Goal: Task Accomplishment & Management: Complete application form

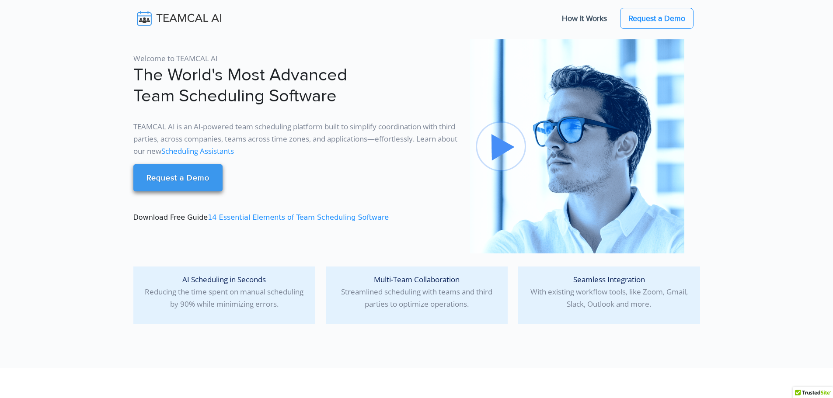
click at [185, 178] on link "Request a Demo" at bounding box center [177, 177] width 89 height 27
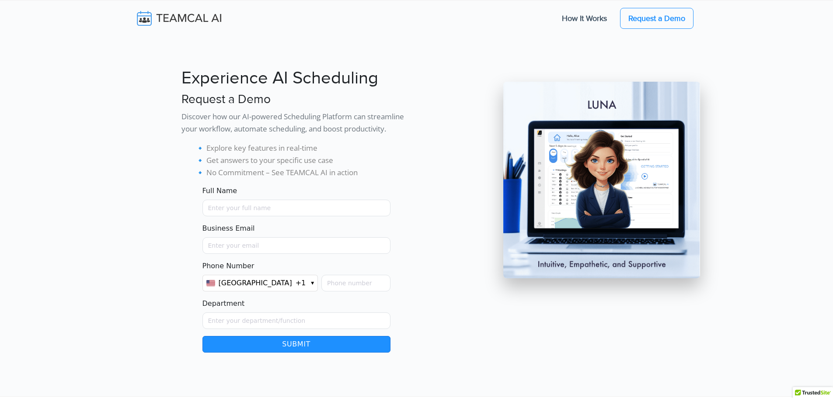
click at [172, 18] on img at bounding box center [185, 18] width 104 height 18
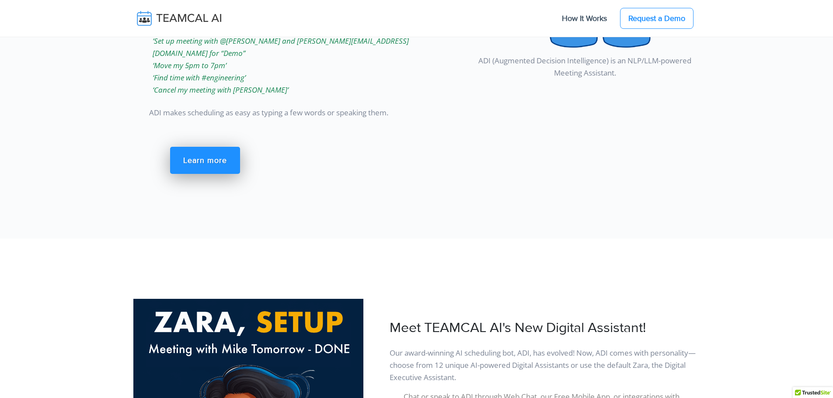
scroll to position [1268, 0]
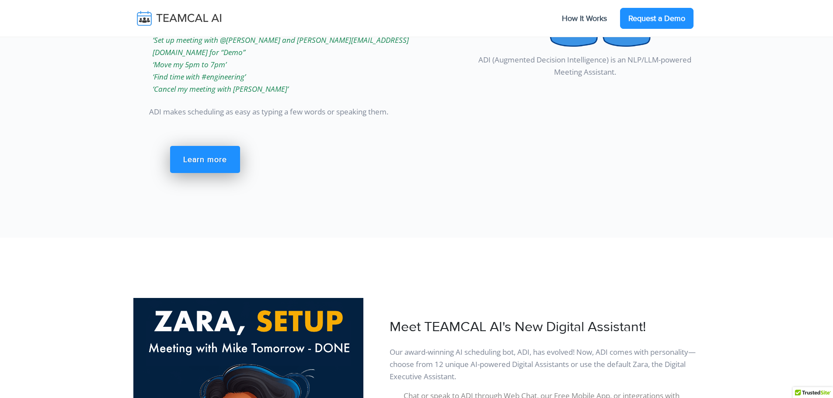
click at [687, 21] on link "Request a Demo" at bounding box center [656, 18] width 73 height 21
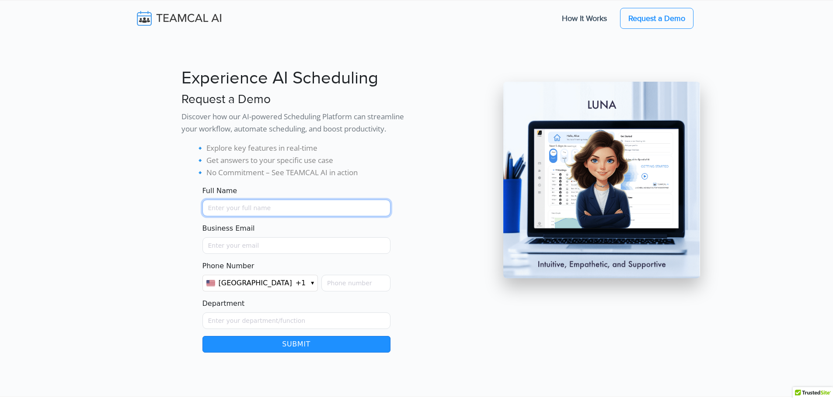
click at [247, 213] on input "Full Name" at bounding box center [296, 208] width 188 height 17
click at [282, 212] on input "Full Name" at bounding box center [296, 208] width 188 height 17
type input "Ayoub Dakouk"
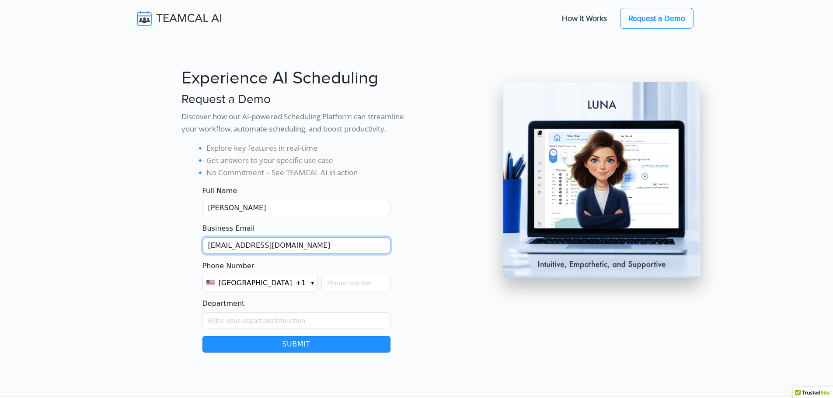
type input "ayoubdakouk@leyton.com"
click at [295, 285] on span "+1" at bounding box center [300, 283] width 10 height 10
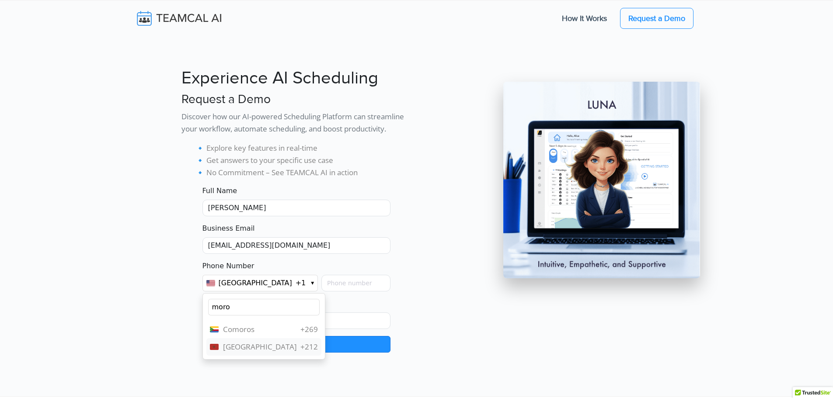
type input "moro"
click at [276, 344] on span "Morocco" at bounding box center [260, 347] width 74 height 12
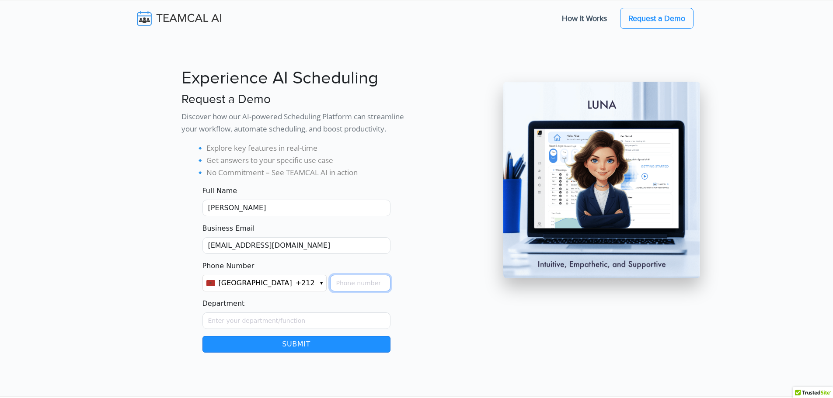
click at [330, 282] on input "Phone Number" at bounding box center [360, 283] width 60 height 17
type input "675900707"
click at [313, 314] on input "Department" at bounding box center [296, 321] width 188 height 17
type input "Marketing"
click at [313, 339] on button "Submit" at bounding box center [296, 344] width 188 height 17
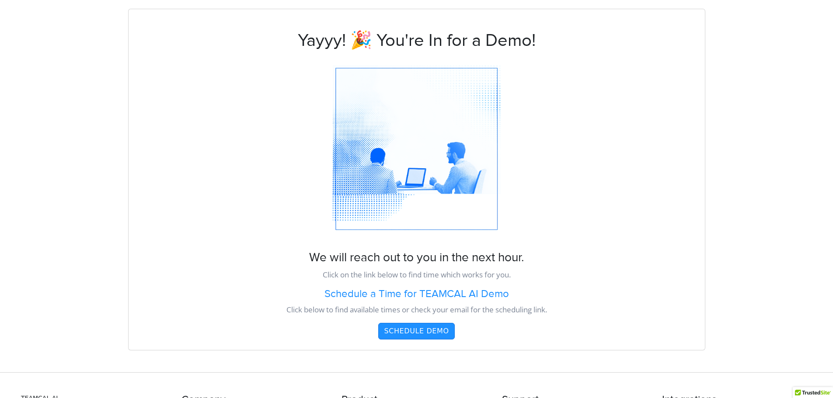
click at [420, 330] on button "Schedule Demo" at bounding box center [416, 331] width 76 height 17
